Goal: Find specific page/section: Find specific page/section

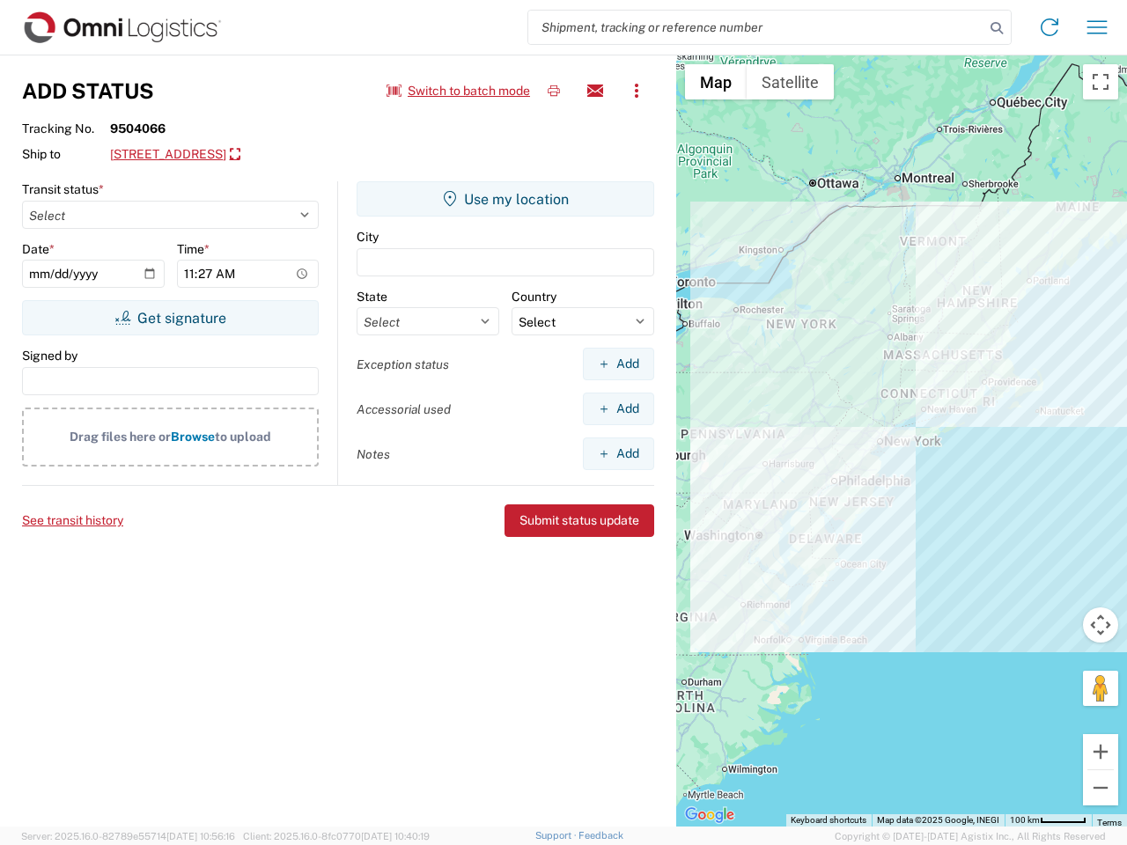
click at [756, 27] on input "search" at bounding box center [756, 27] width 456 height 33
click at [997, 28] on icon at bounding box center [997, 28] width 25 height 25
click at [1050, 27] on icon at bounding box center [1050, 27] width 28 height 28
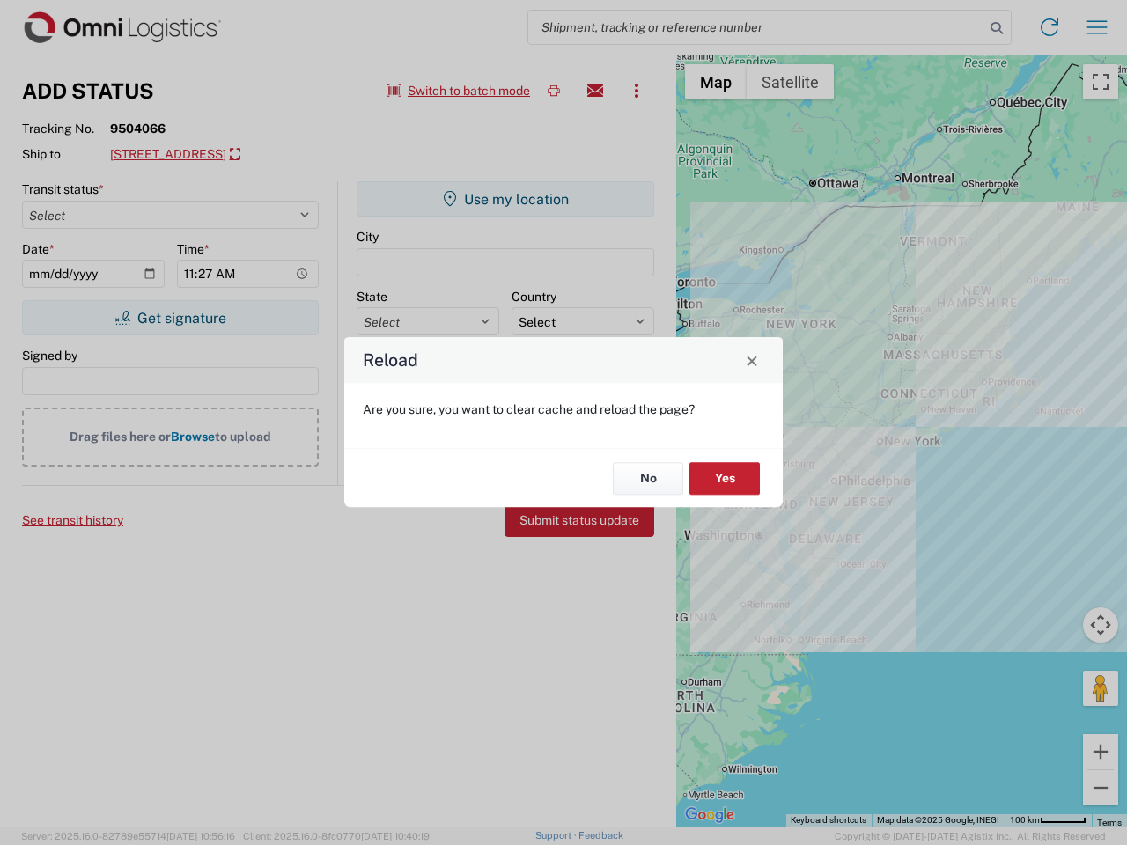
click at [1097, 27] on div "Reload Are you sure, you want to clear cache and reload the page? No Yes" at bounding box center [563, 422] width 1127 height 845
click at [459, 91] on div "Reload Are you sure, you want to clear cache and reload the page? No Yes" at bounding box center [563, 422] width 1127 height 845
click at [554, 91] on div "Reload Are you sure, you want to clear cache and reload the page? No Yes" at bounding box center [563, 422] width 1127 height 845
click at [595, 91] on div "Reload Are you sure, you want to clear cache and reload the page? No Yes" at bounding box center [563, 422] width 1127 height 845
click at [637, 91] on div "Reload Are you sure, you want to clear cache and reload the page? No Yes" at bounding box center [563, 422] width 1127 height 845
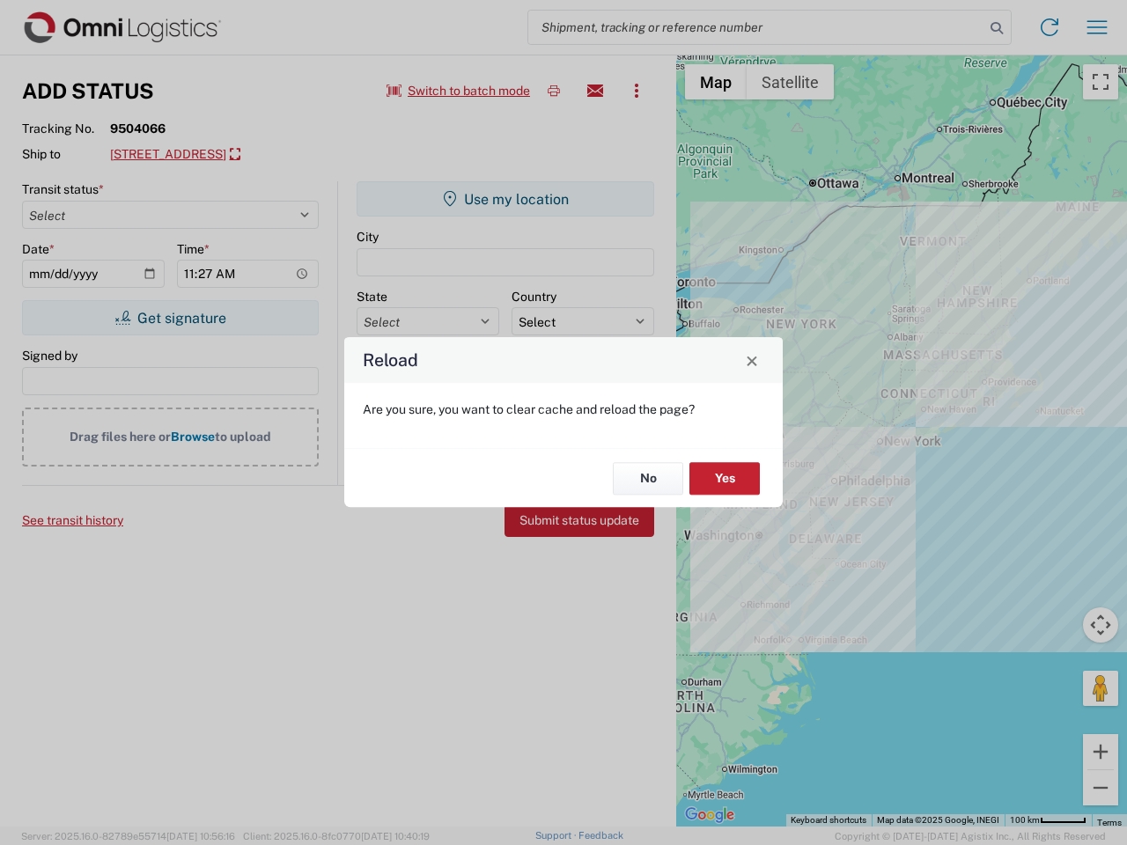
click at [244, 155] on div "Reload Are you sure, you want to clear cache and reload the page? No Yes" at bounding box center [563, 422] width 1127 height 845
click at [170, 318] on div "Reload Are you sure, you want to clear cache and reload the page? No Yes" at bounding box center [563, 422] width 1127 height 845
